Goal: Transaction & Acquisition: Book appointment/travel/reservation

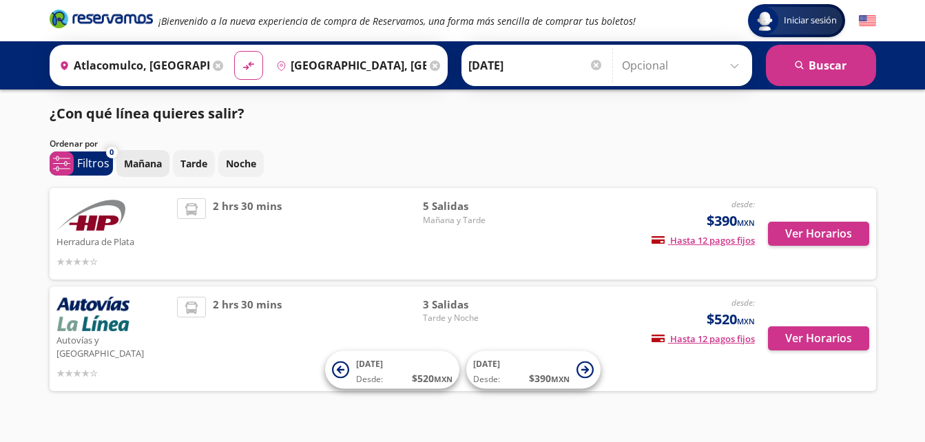
click at [149, 163] on p "Mañana" at bounding box center [143, 163] width 38 height 14
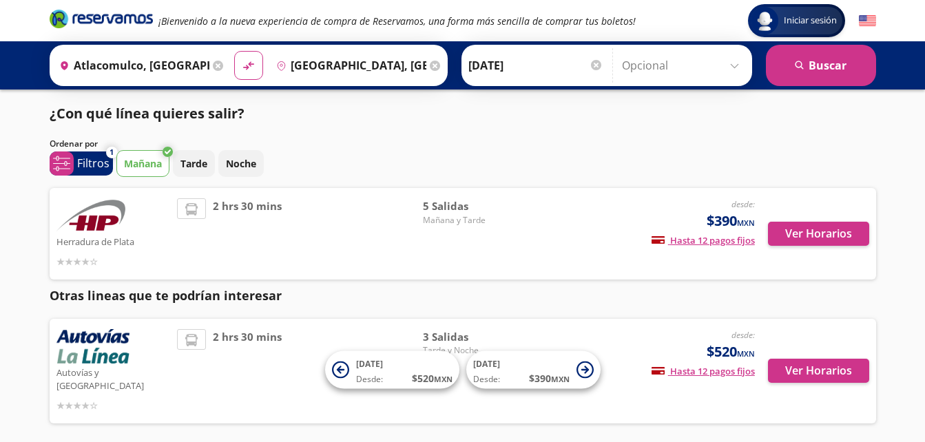
click at [149, 167] on p "Mañana" at bounding box center [143, 163] width 38 height 14
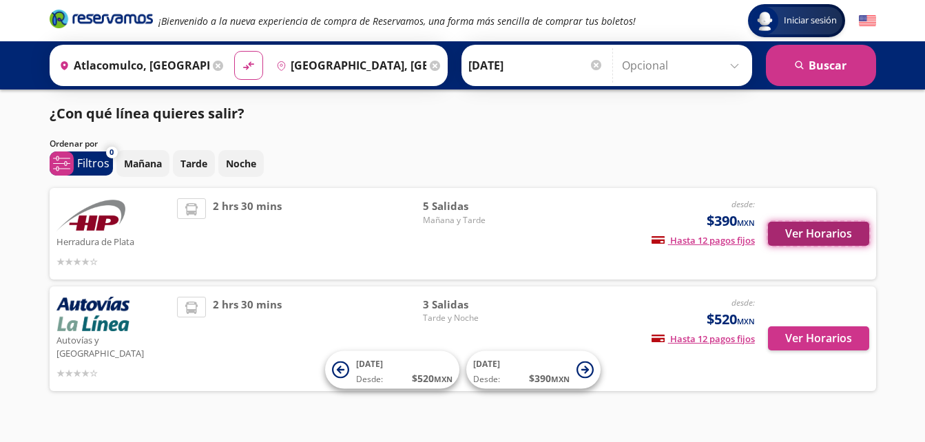
click at [812, 230] on button "Ver Horarios" at bounding box center [818, 234] width 101 height 24
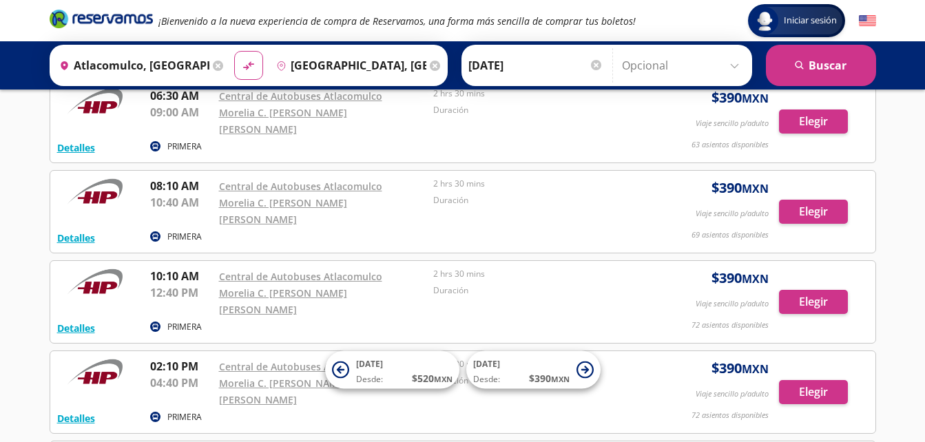
scroll to position [138, 0]
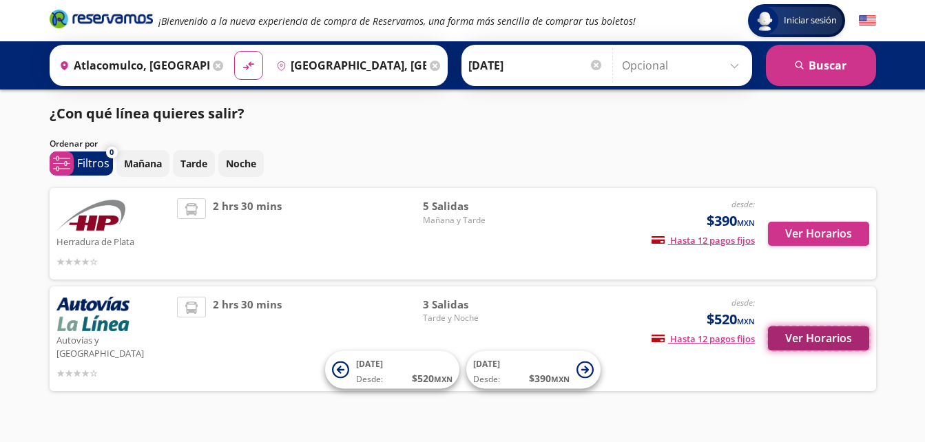
click at [866, 329] on button "Ver Horarios" at bounding box center [818, 339] width 101 height 24
click at [184, 68] on input "Atlacomulco, [GEOGRAPHIC_DATA]" at bounding box center [132, 65] width 156 height 34
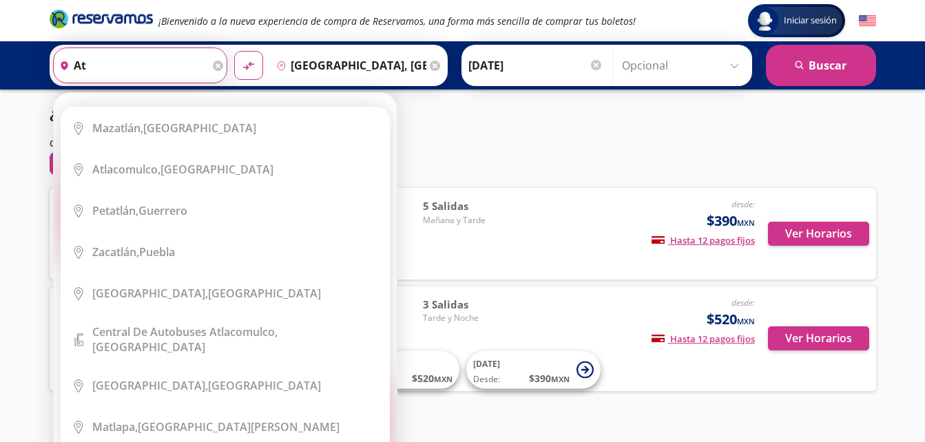
type input "a"
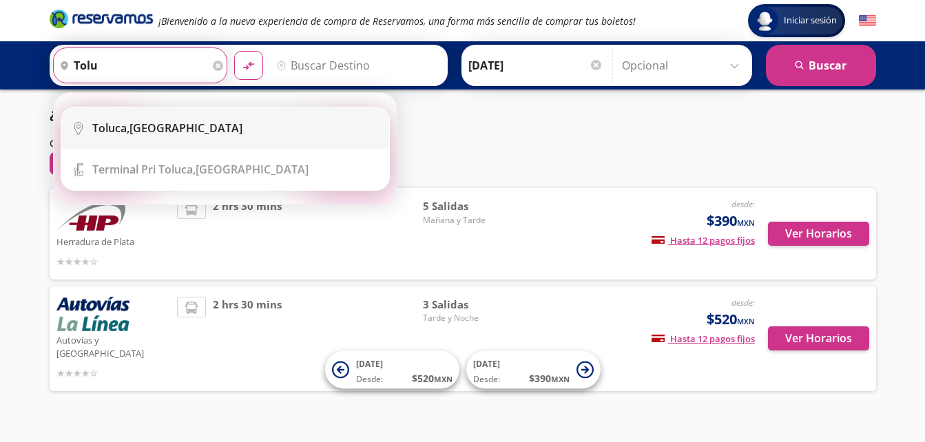
click at [180, 125] on div "Toluca, [GEOGRAPHIC_DATA]" at bounding box center [235, 128] width 287 height 15
type input "Toluca, [GEOGRAPHIC_DATA]"
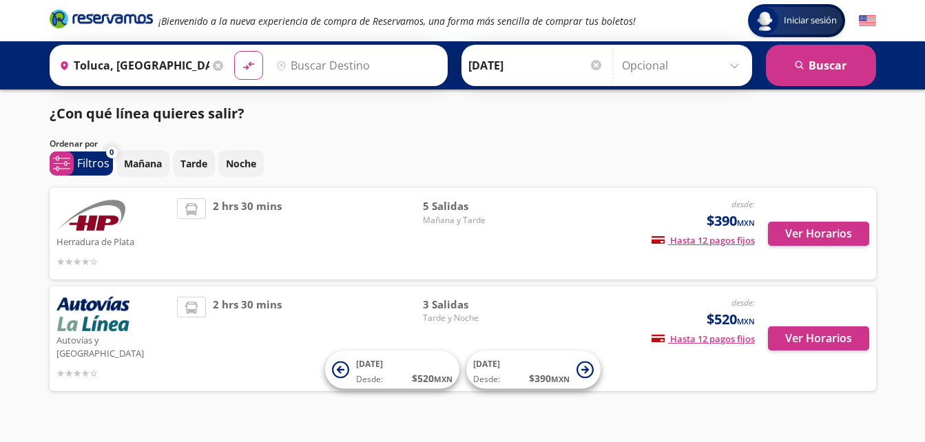
click at [339, 68] on input "Destino" at bounding box center [356, 65] width 170 height 34
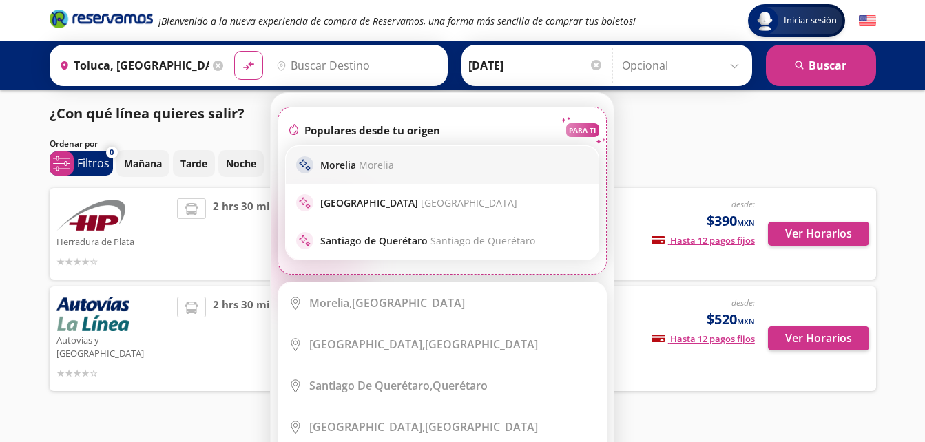
click at [367, 165] on span "Morelia" at bounding box center [376, 164] width 35 height 13
type input "[GEOGRAPHIC_DATA], [GEOGRAPHIC_DATA]"
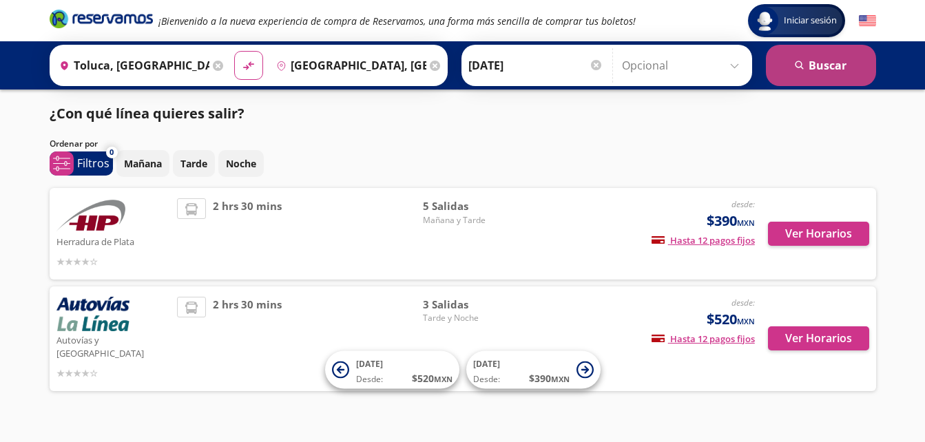
click at [846, 78] on button "search [GEOGRAPHIC_DATA]" at bounding box center [821, 65] width 110 height 41
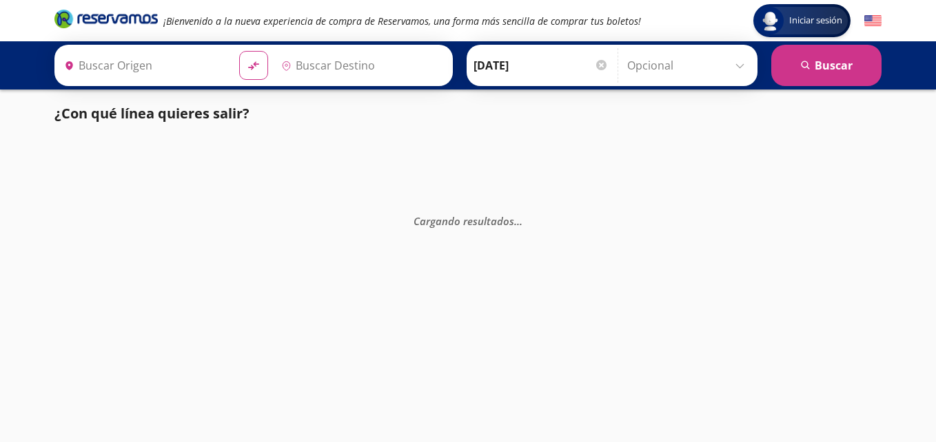
type input "Toluca, [GEOGRAPHIC_DATA]"
type input "[GEOGRAPHIC_DATA], [GEOGRAPHIC_DATA]"
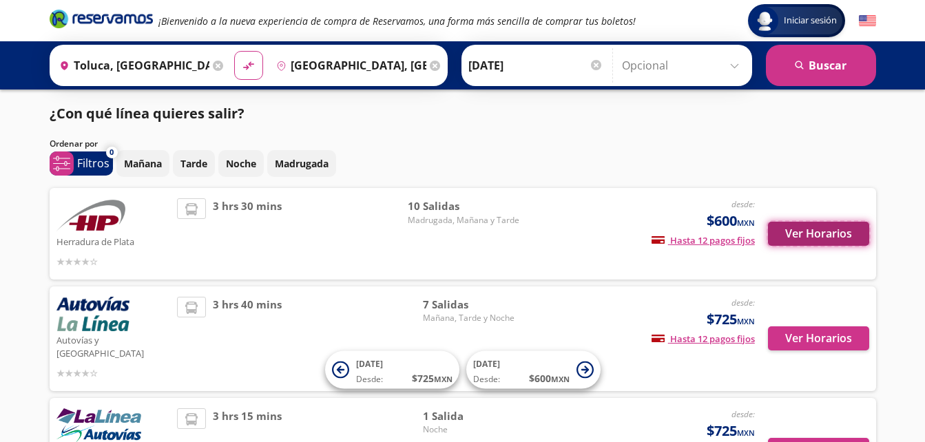
click at [839, 234] on button "Ver Horarios" at bounding box center [818, 234] width 101 height 24
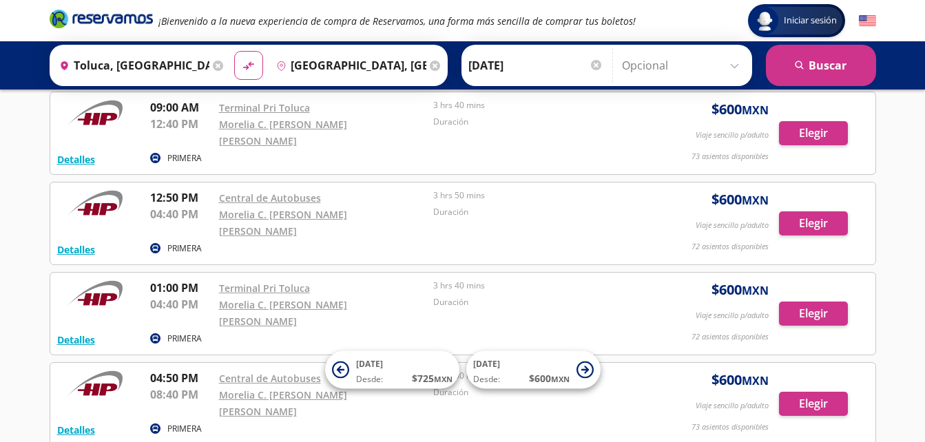
scroll to position [455, 0]
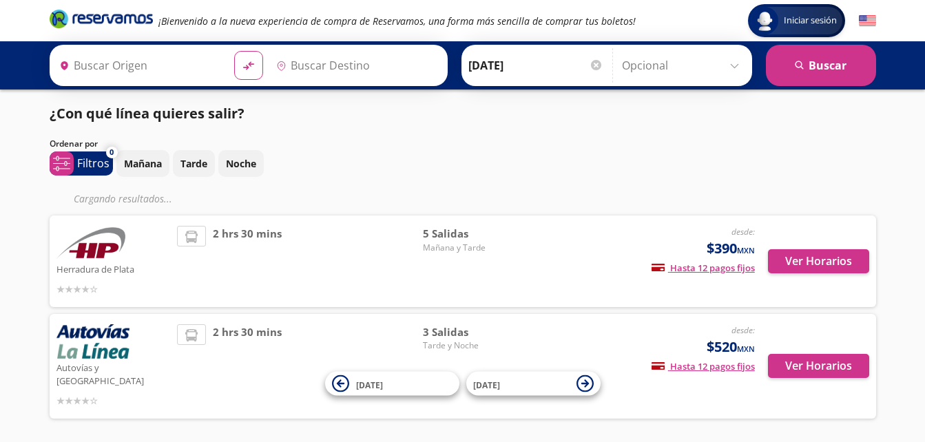
type input "Atlacomulco, [GEOGRAPHIC_DATA]"
type input "[GEOGRAPHIC_DATA], [GEOGRAPHIC_DATA]"
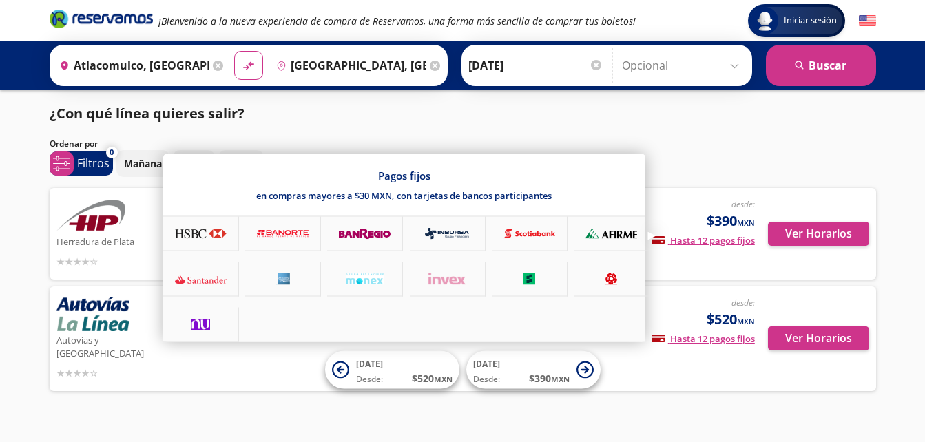
scroll to position [11, 0]
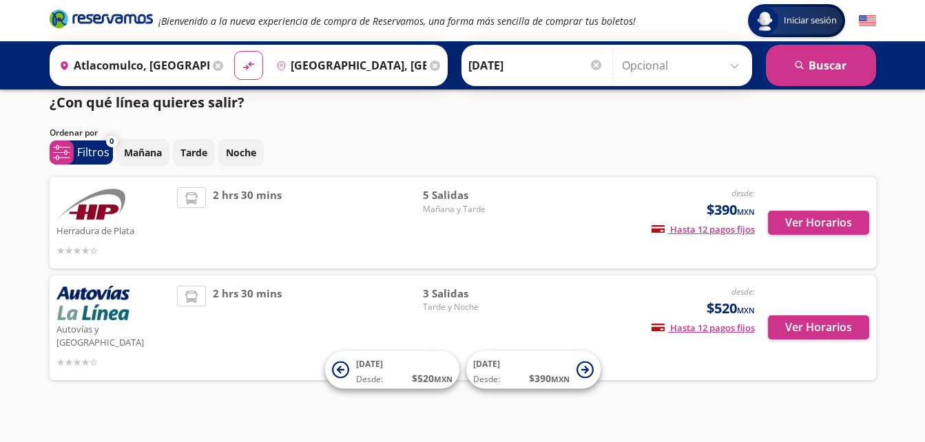
click at [741, 125] on div "¿Con qué línea quieres salir? Ordenar por 0 system-uicons:filtering Filtros che…" at bounding box center [463, 239] width 841 height 295
click at [422, 120] on div "¿Con qué línea quieres salir? Ordenar por 0 system-uicons:filtering Filtros che…" at bounding box center [463, 239] width 841 height 295
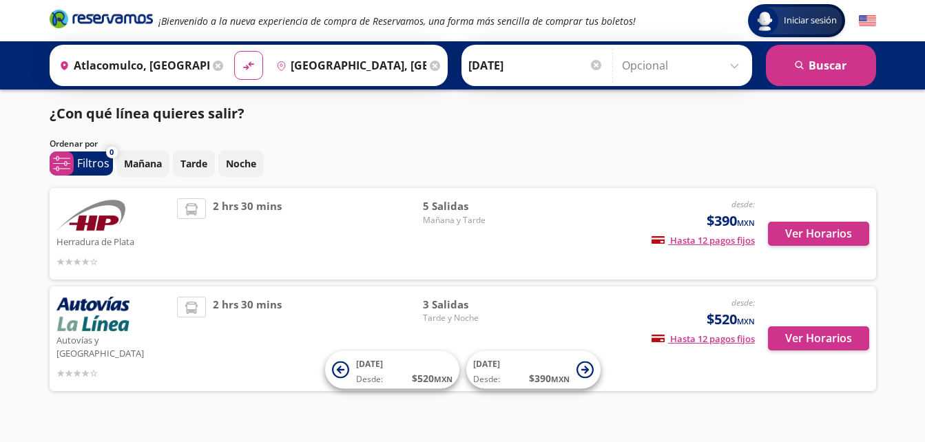
click at [215, 63] on icon at bounding box center [218, 66] width 10 height 10
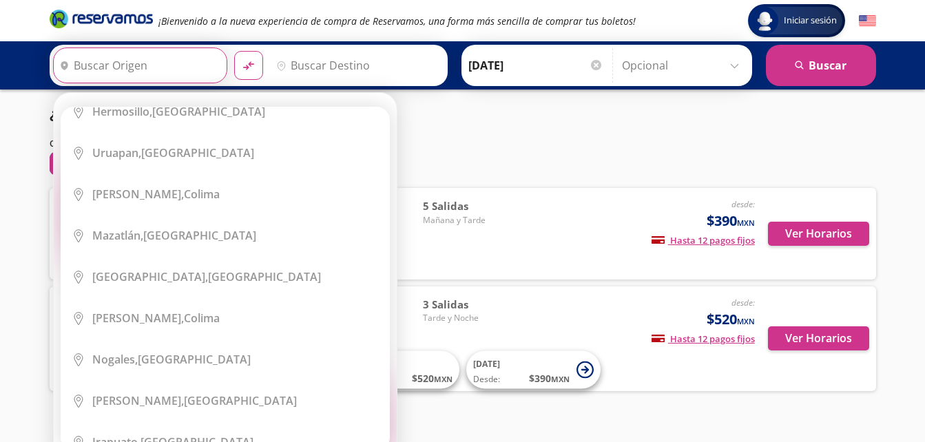
scroll to position [482, 0]
click at [633, 139] on div "Ordenar por" at bounding box center [463, 144] width 827 height 12
